Goal: Use online tool/utility: Utilize a website feature to perform a specific function

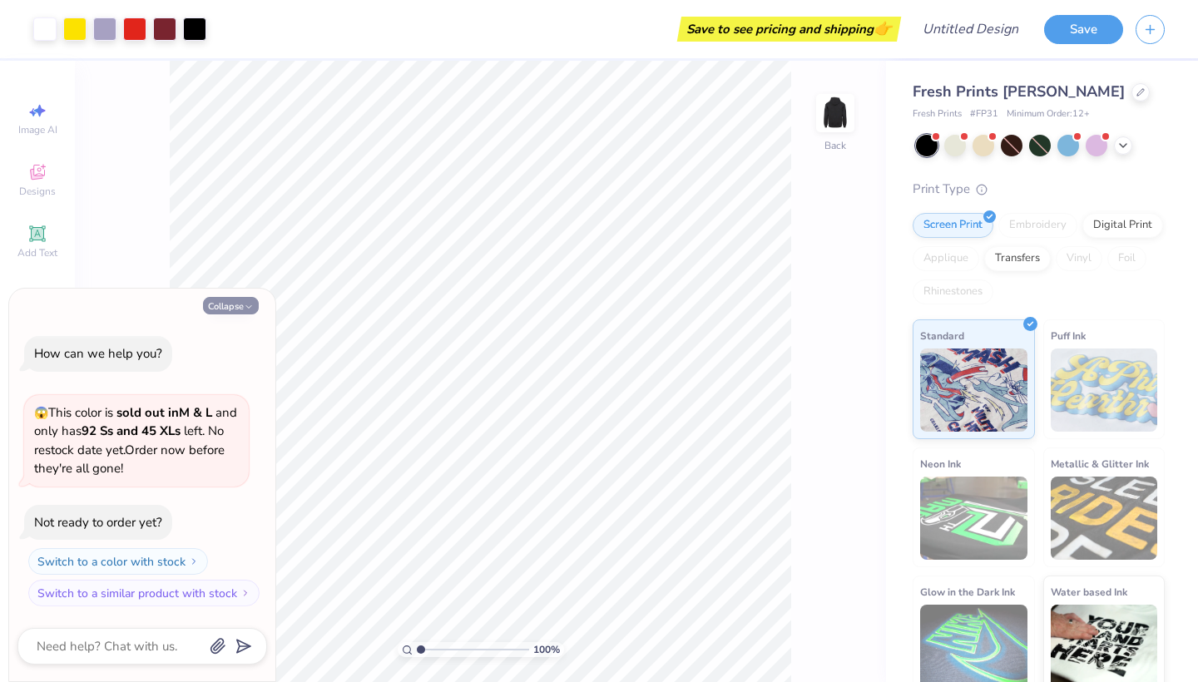
click at [231, 309] on button "Collapse" at bounding box center [231, 305] width 56 height 17
type textarea "x"
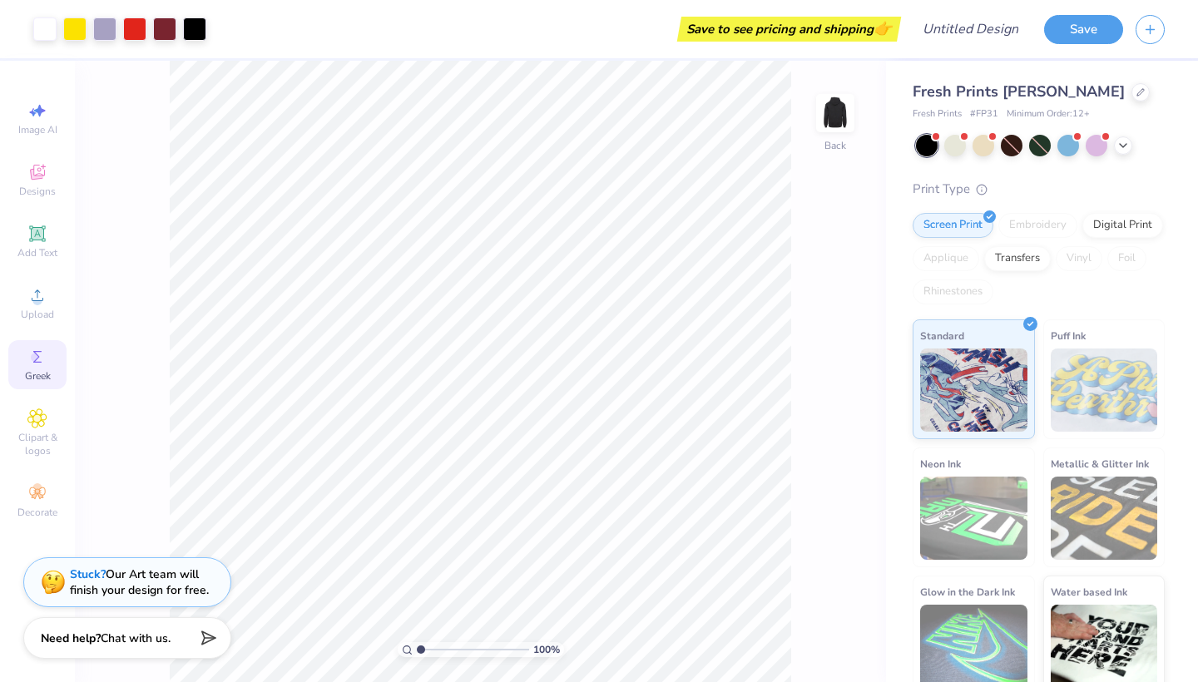
click at [43, 377] on span "Greek" at bounding box center [38, 375] width 26 height 13
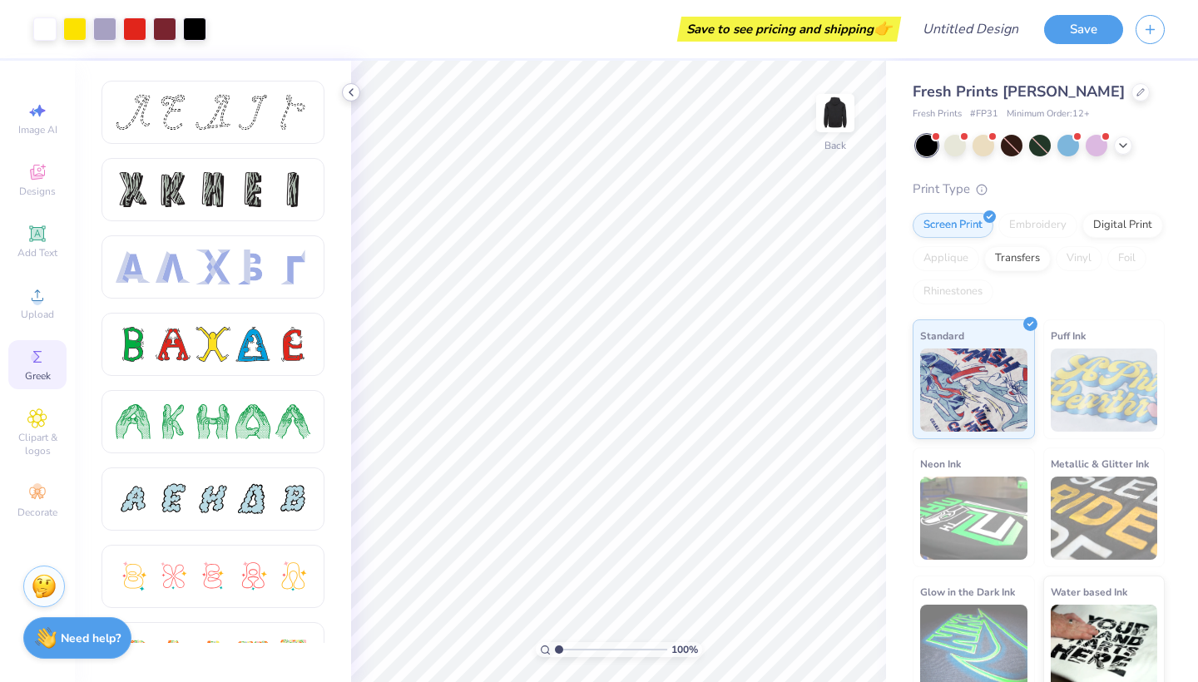
click at [349, 92] on icon at bounding box center [350, 92] width 13 height 13
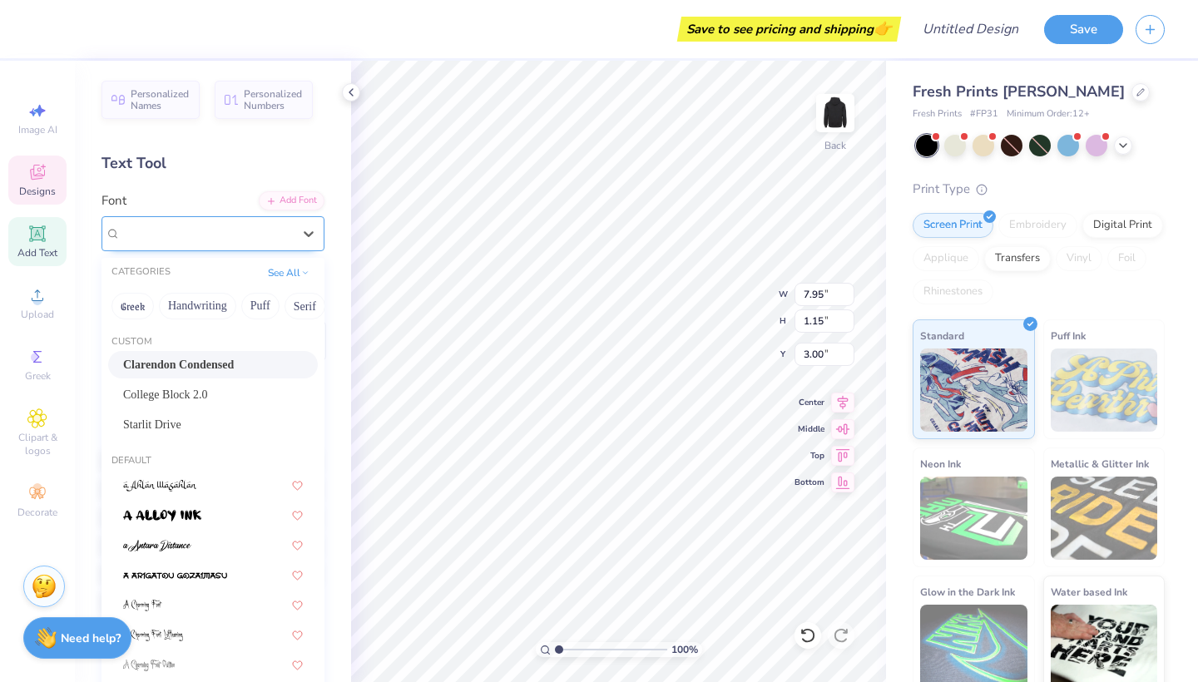
click at [264, 235] on div "Clarendon Condensed" at bounding box center [206, 234] width 175 height 26
click at [264, 235] on div "Clarendon Condensed" at bounding box center [206, 233] width 171 height 19
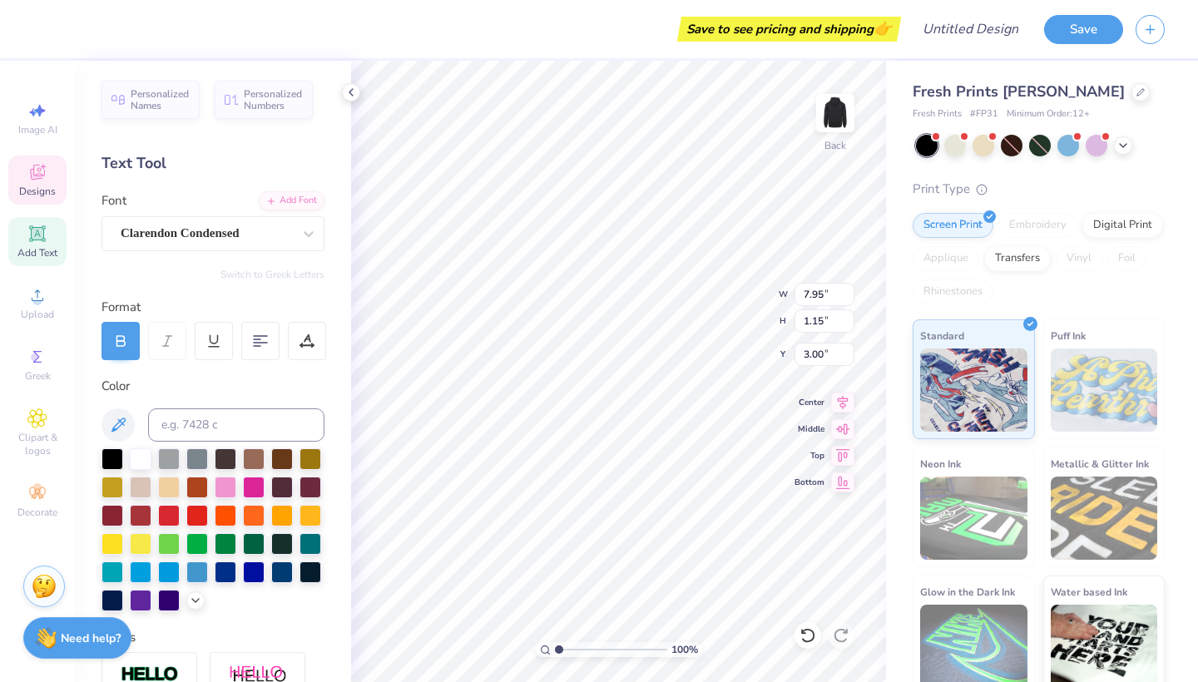
scroll to position [0, 1]
type textarea "A"
type textarea "S"
type textarea "SAE"
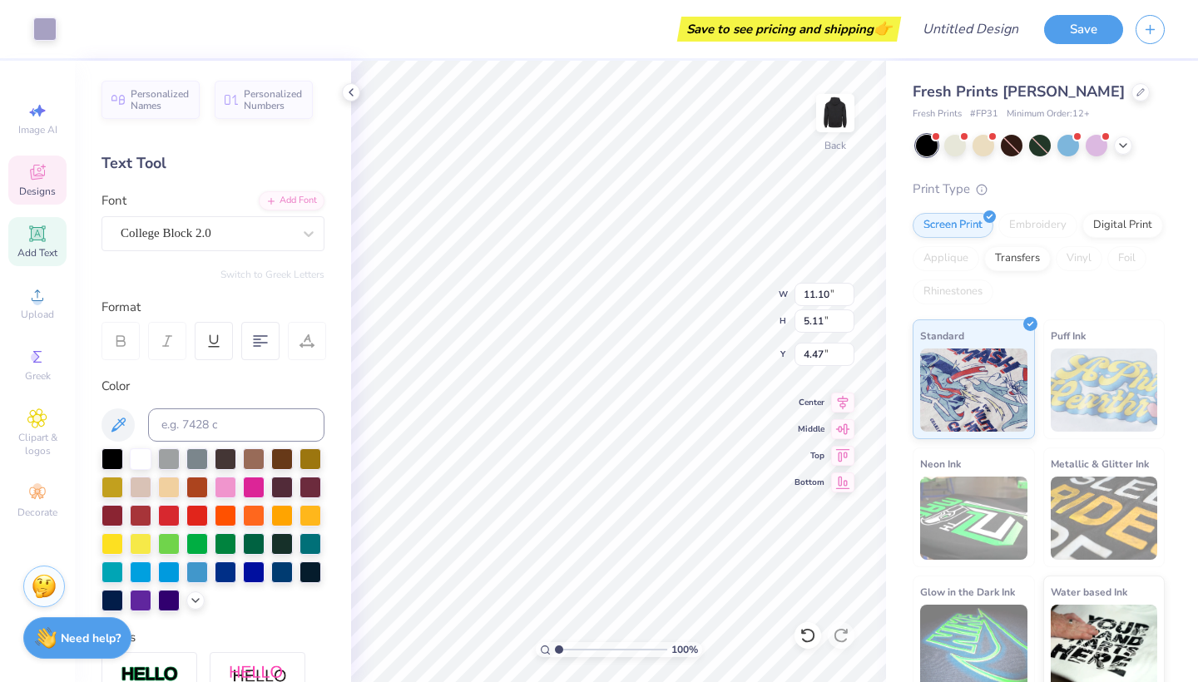
type input "0.52"
type input "1.03"
type input "7.14"
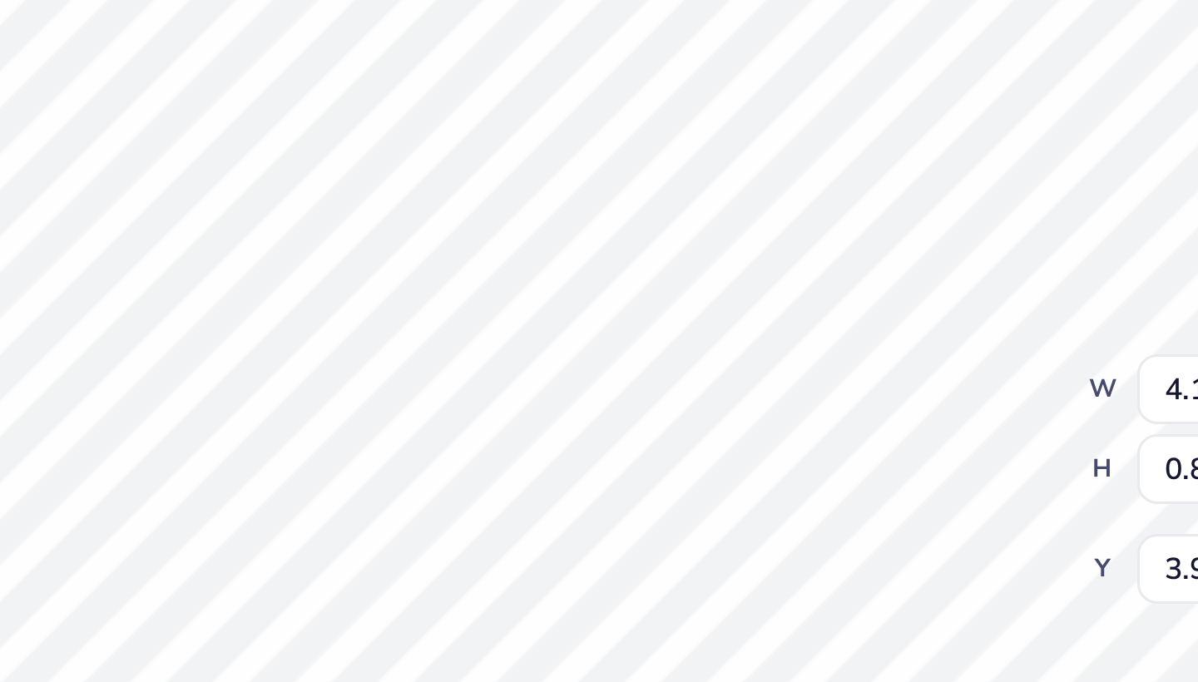
type textarea "s"
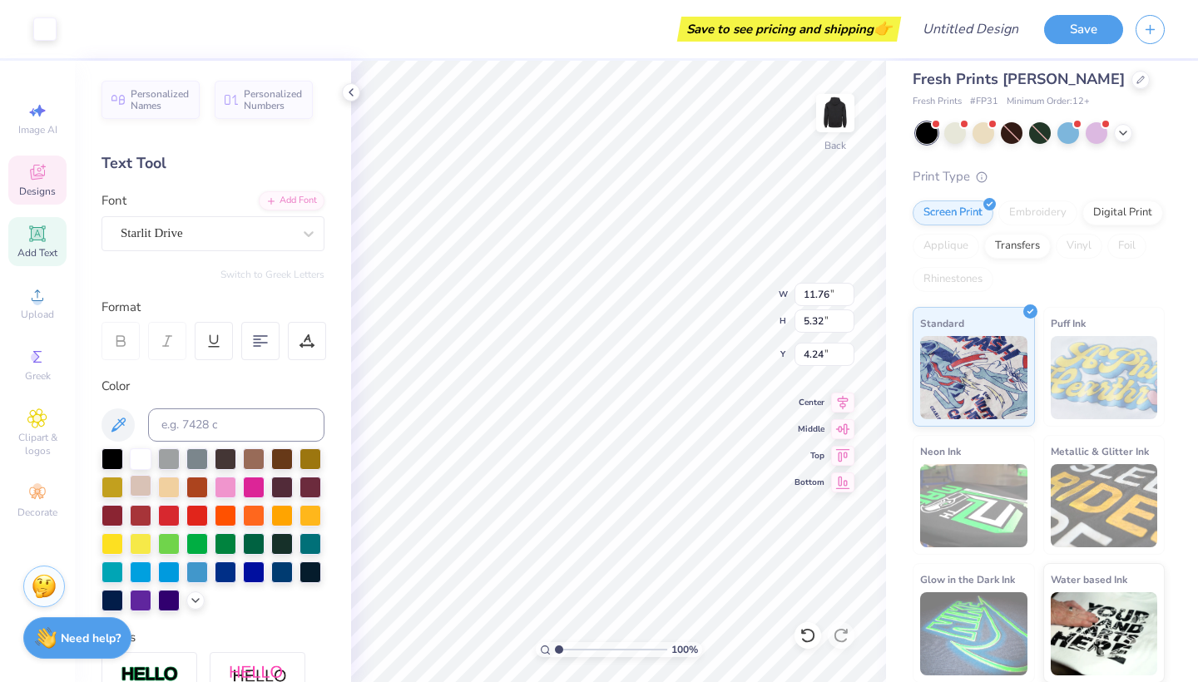
click at [145, 480] on div at bounding box center [141, 486] width 22 height 22
click at [183, 480] on div at bounding box center [213, 529] width 223 height 163
click at [48, 193] on span "Designs" at bounding box center [37, 191] width 37 height 13
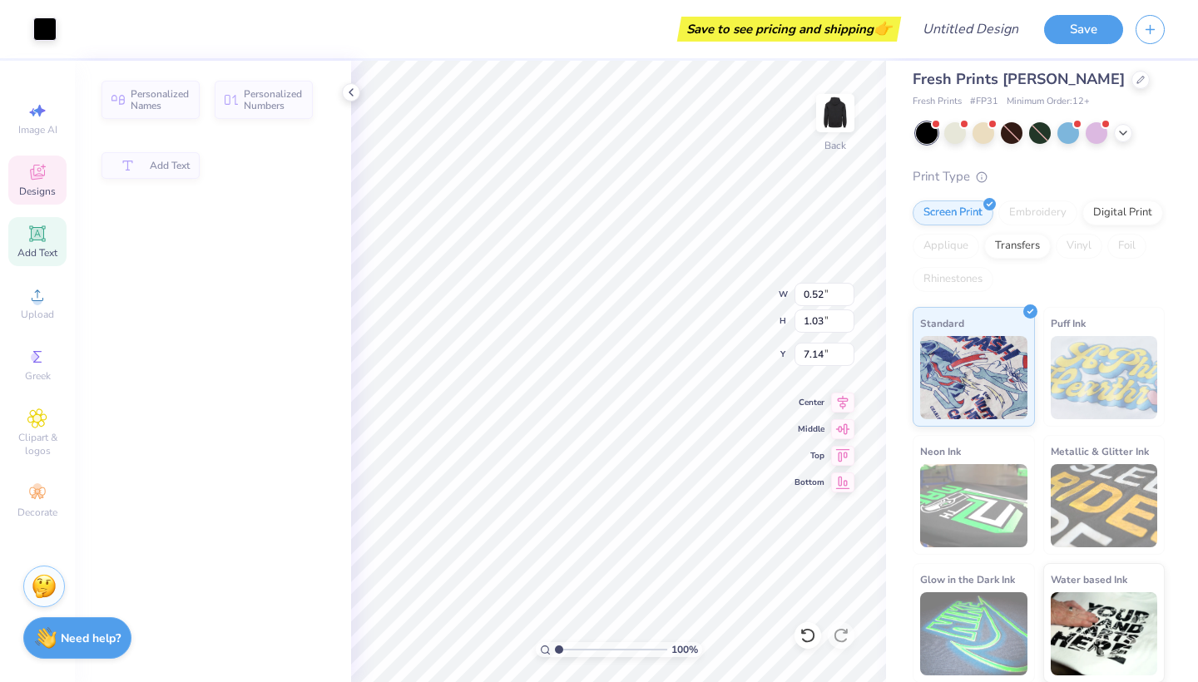
type input "0.52"
type input "1.03"
type input "7.14"
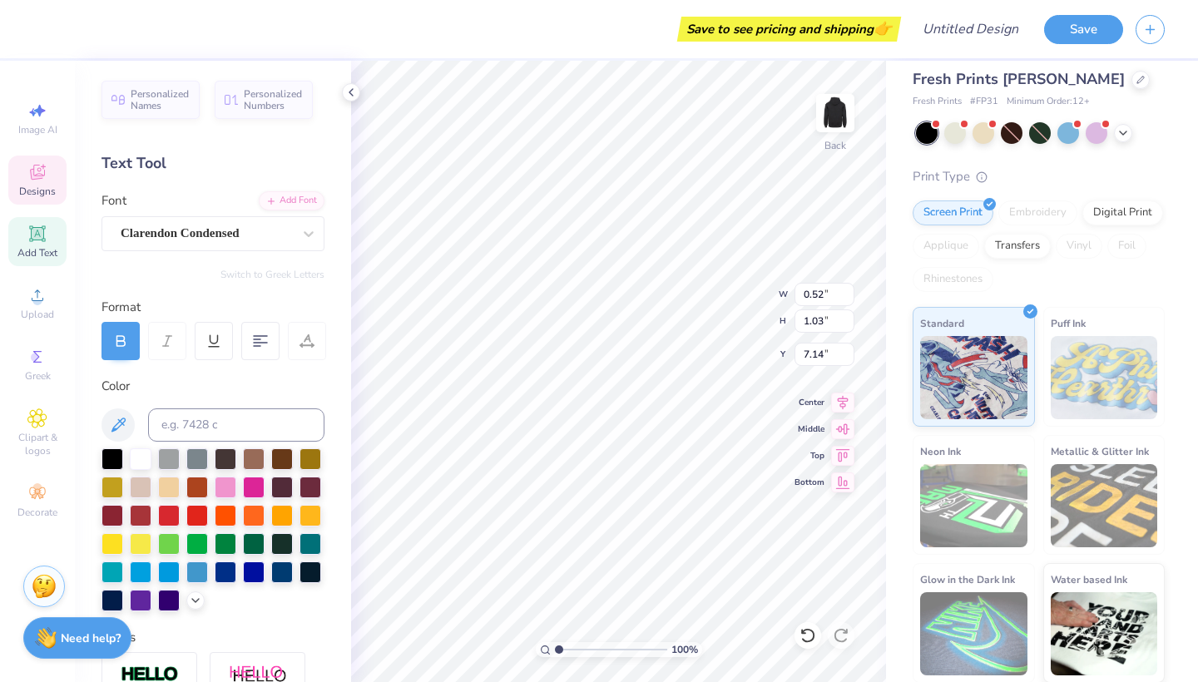
type input "1.33"
type input "1.32"
type input "6.66"
type input "11.90"
type input "5.23"
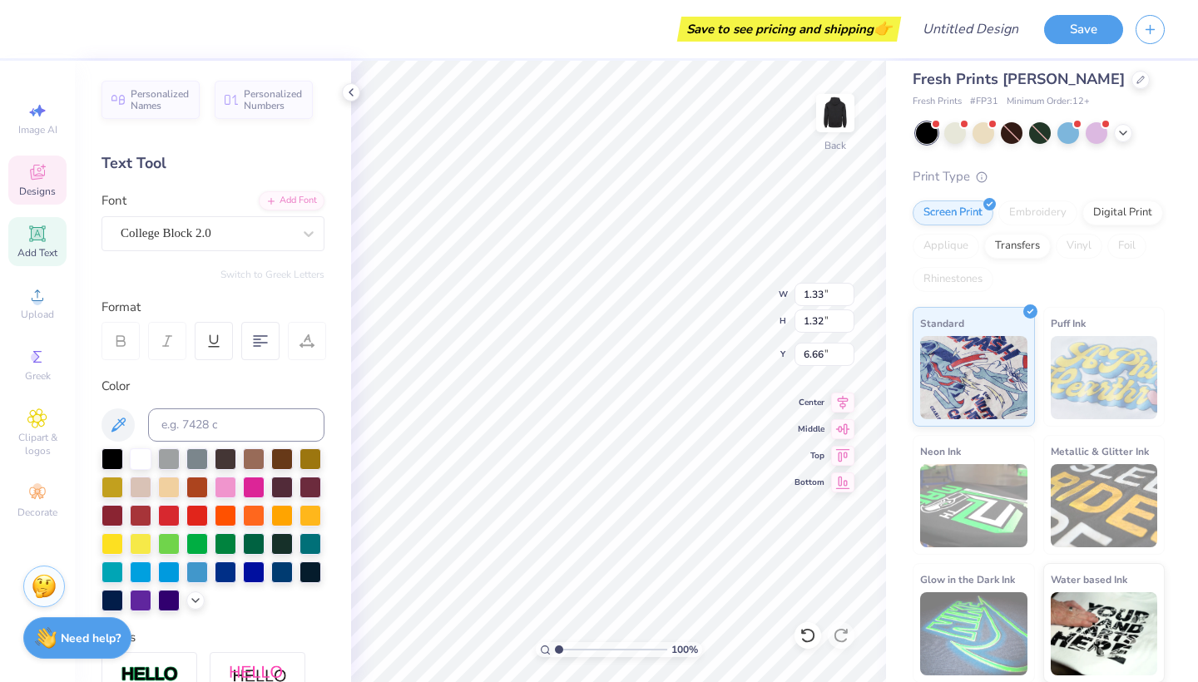
type input "4.24"
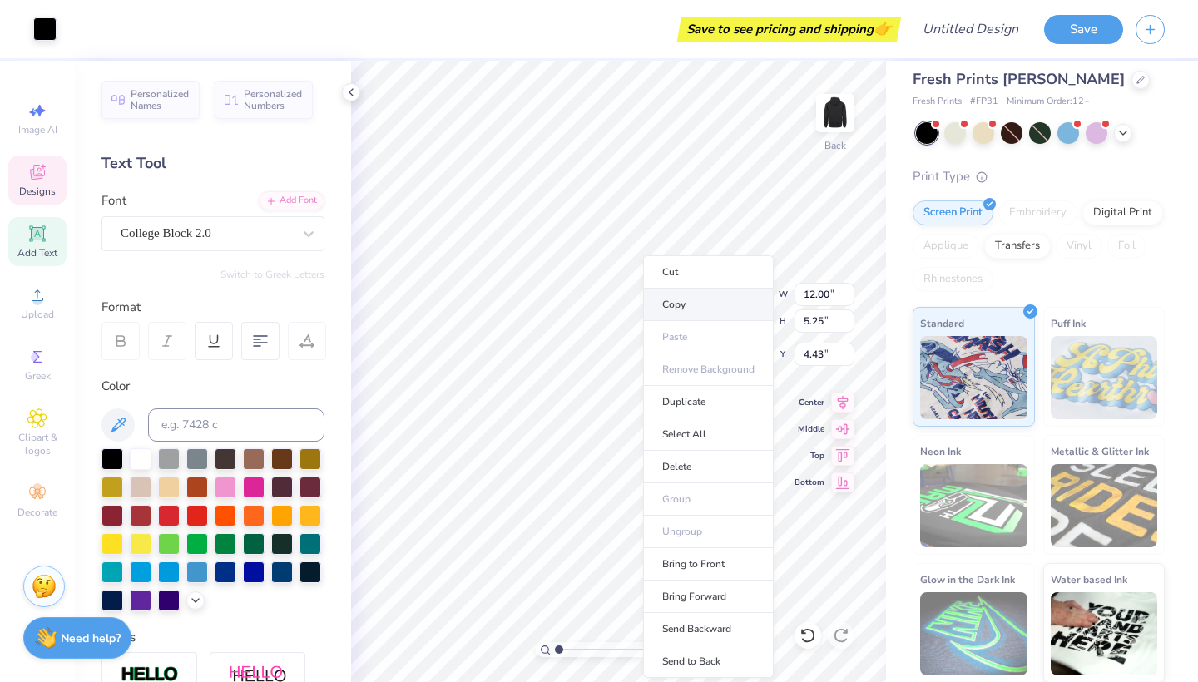
click at [676, 301] on li "Copy" at bounding box center [708, 305] width 131 height 32
